Goal: Task Accomplishment & Management: Manage account settings

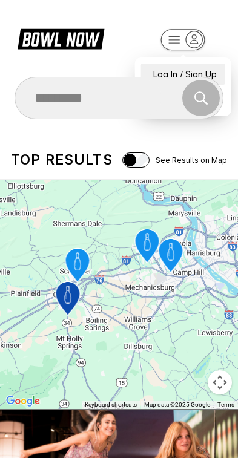
click at [201, 63] on div "Log In / Sign Up" at bounding box center [183, 73] width 84 height 21
select select "**"
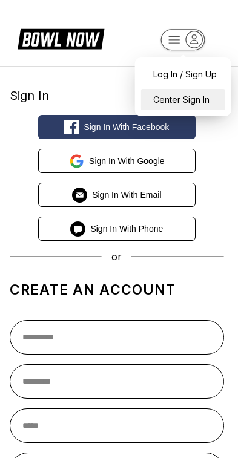
click at [198, 102] on div "Center Sign In" at bounding box center [183, 99] width 84 height 21
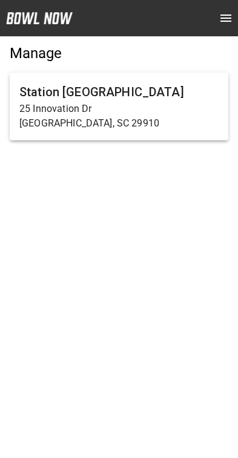
click at [157, 112] on p "25 Innovation Dr" at bounding box center [118, 109] width 199 height 15
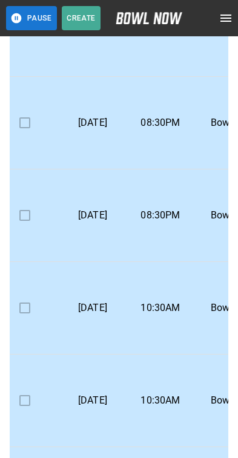
scroll to position [820, 19]
click at [28, 19] on button "Pause" at bounding box center [31, 18] width 51 height 24
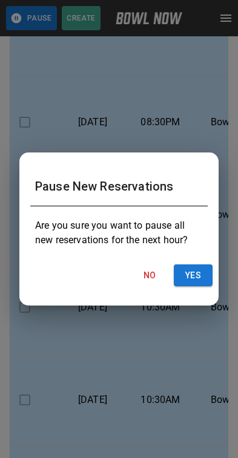
click at [194, 281] on button "Yes" at bounding box center [193, 275] width 39 height 22
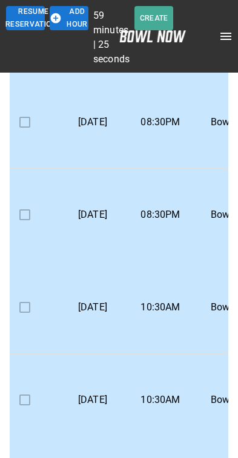
click at [63, 16] on button "Add Hour" at bounding box center [69, 18] width 39 height 24
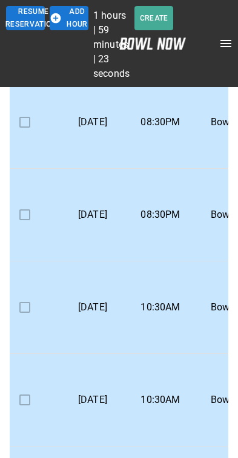
click at [58, 20] on icon "button" at bounding box center [56, 18] width 10 height 10
click at [57, 19] on icon "button" at bounding box center [56, 18] width 10 height 10
click at [57, 16] on icon "button" at bounding box center [56, 18] width 10 height 10
click at [60, 16] on icon "button" at bounding box center [56, 18] width 10 height 10
click at [59, 16] on icon "button" at bounding box center [56, 18] width 10 height 10
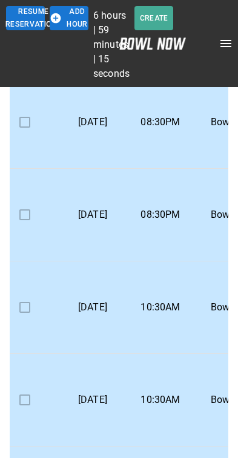
click at [58, 17] on icon "button" at bounding box center [56, 18] width 10 height 10
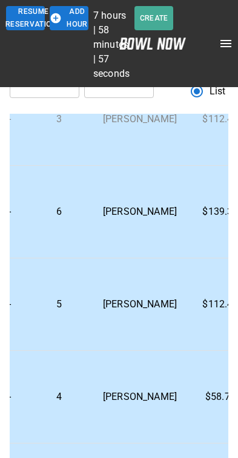
scroll to position [353, 323]
